Goal: Book appointment/travel/reservation

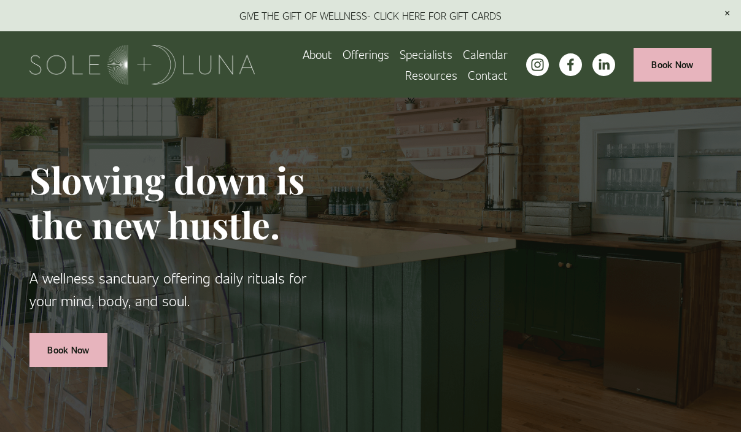
click at [0, 0] on span "Rituals" at bounding box center [0, 0] width 0 height 0
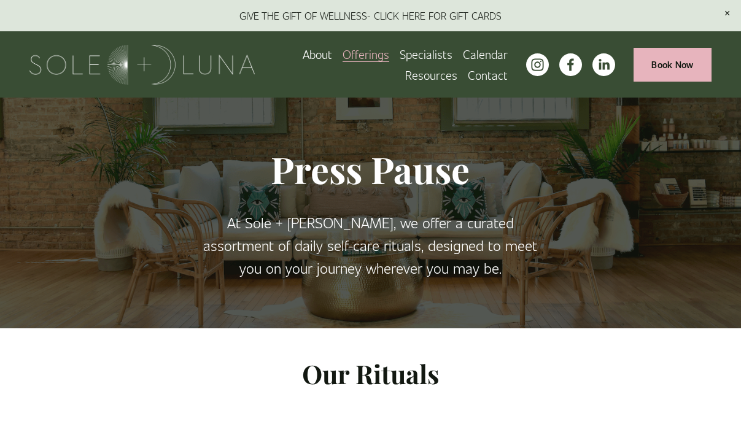
click at [0, 0] on span "Packages/Memberships" at bounding box center [0, 0] width 0 height 0
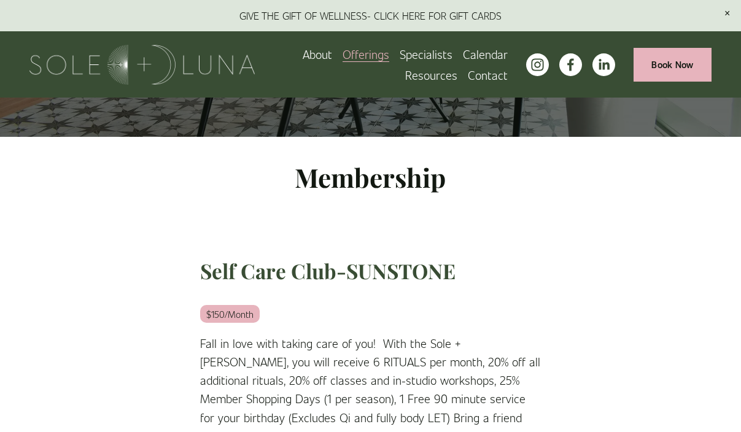
scroll to position [235, 0]
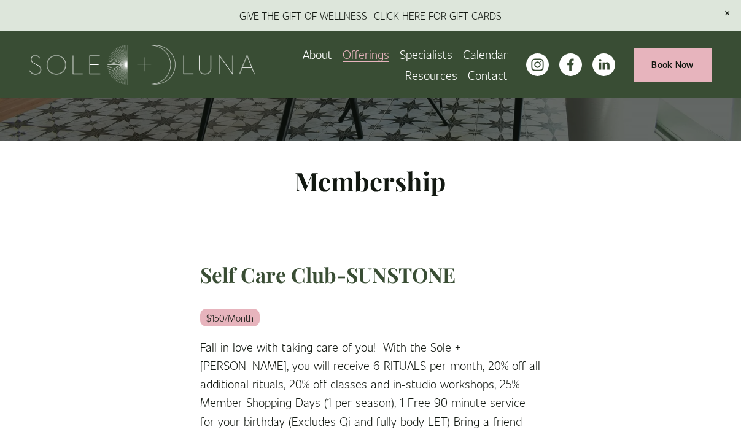
click at [0, 0] on span "Wellness Experiences" at bounding box center [0, 0] width 0 height 0
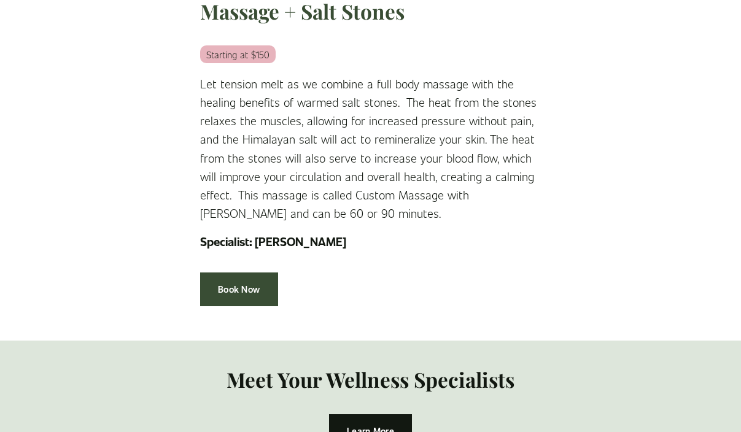
scroll to position [2554, 0]
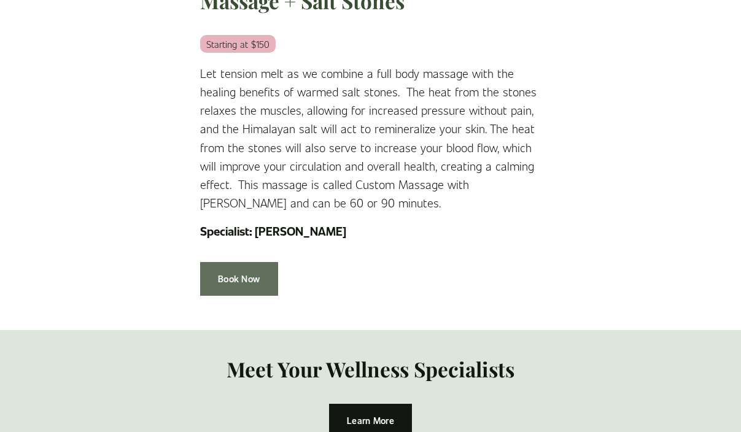
click at [246, 262] on link "Book Now" at bounding box center [239, 279] width 78 height 34
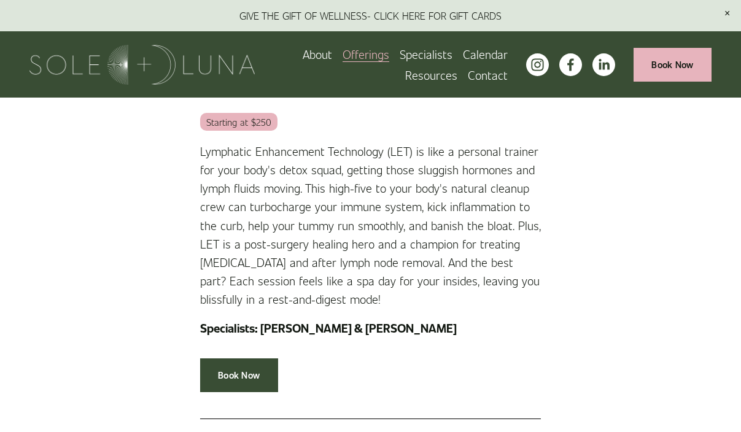
scroll to position [1016, 0]
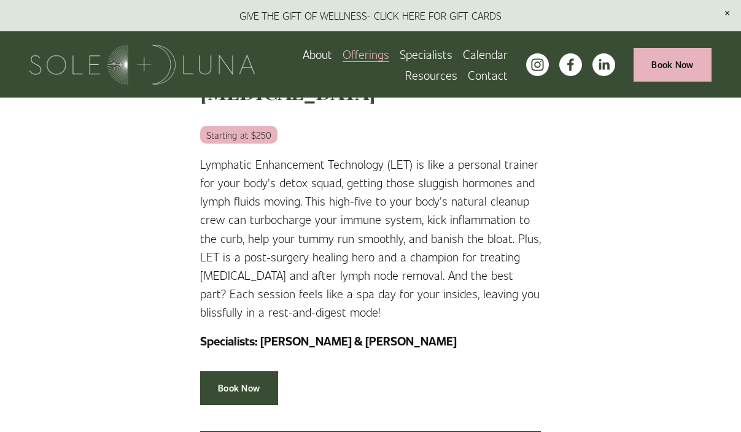
click at [0, 0] on span "Wellness Experiences" at bounding box center [0, 0] width 0 height 0
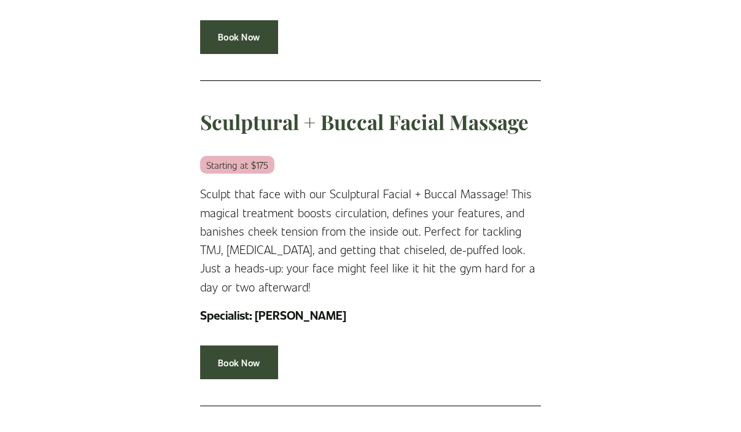
scroll to position [665, 0]
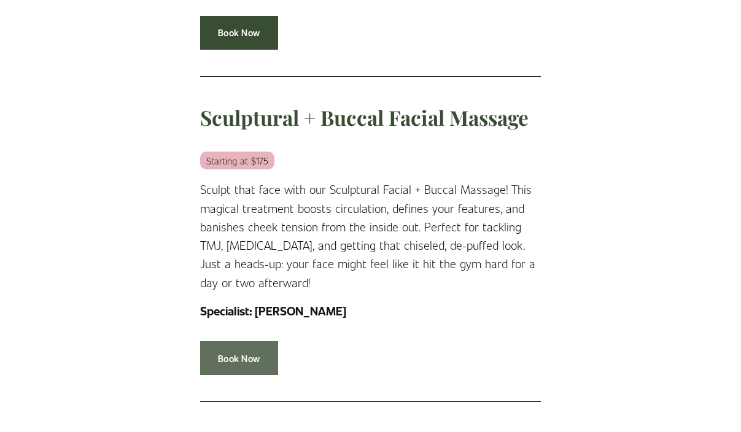
click at [251, 358] on link "Book Now" at bounding box center [239, 358] width 78 height 34
